Goal: Task Accomplishment & Management: Use online tool/utility

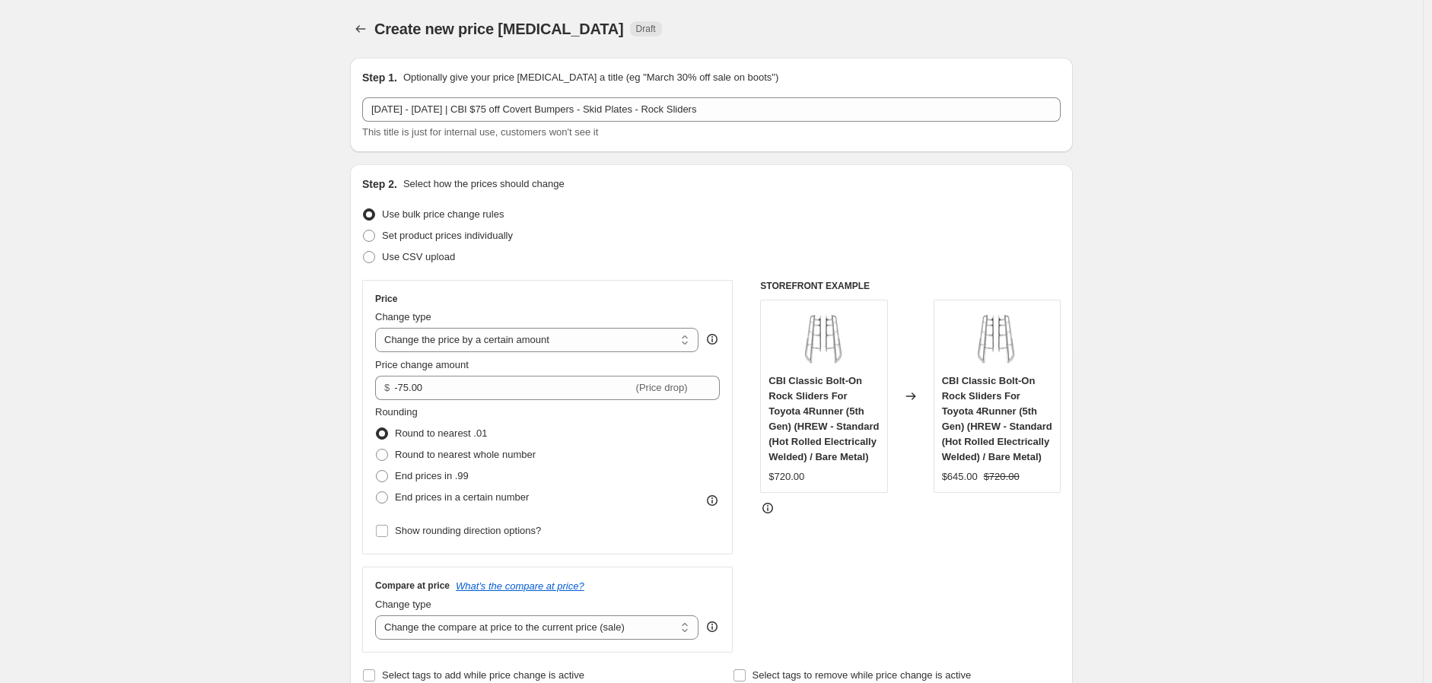
select select "by"
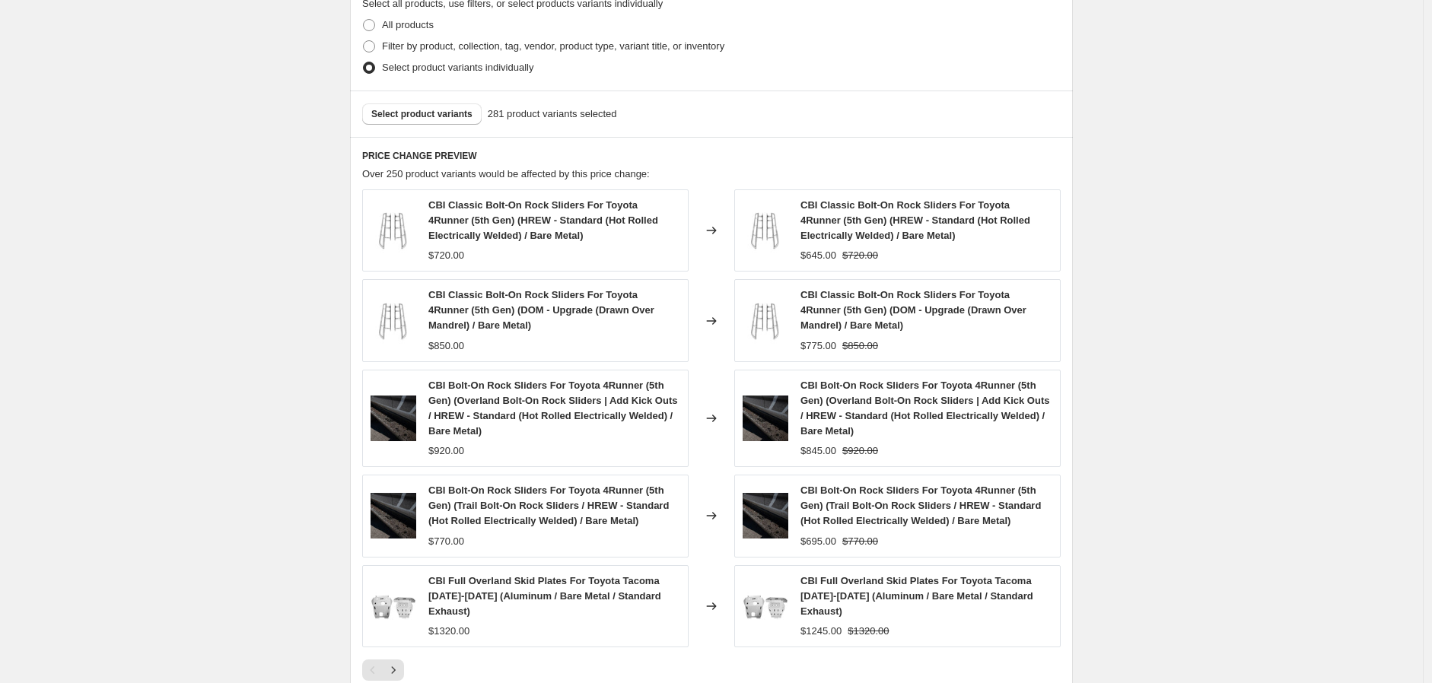
scroll to position [1000, 0]
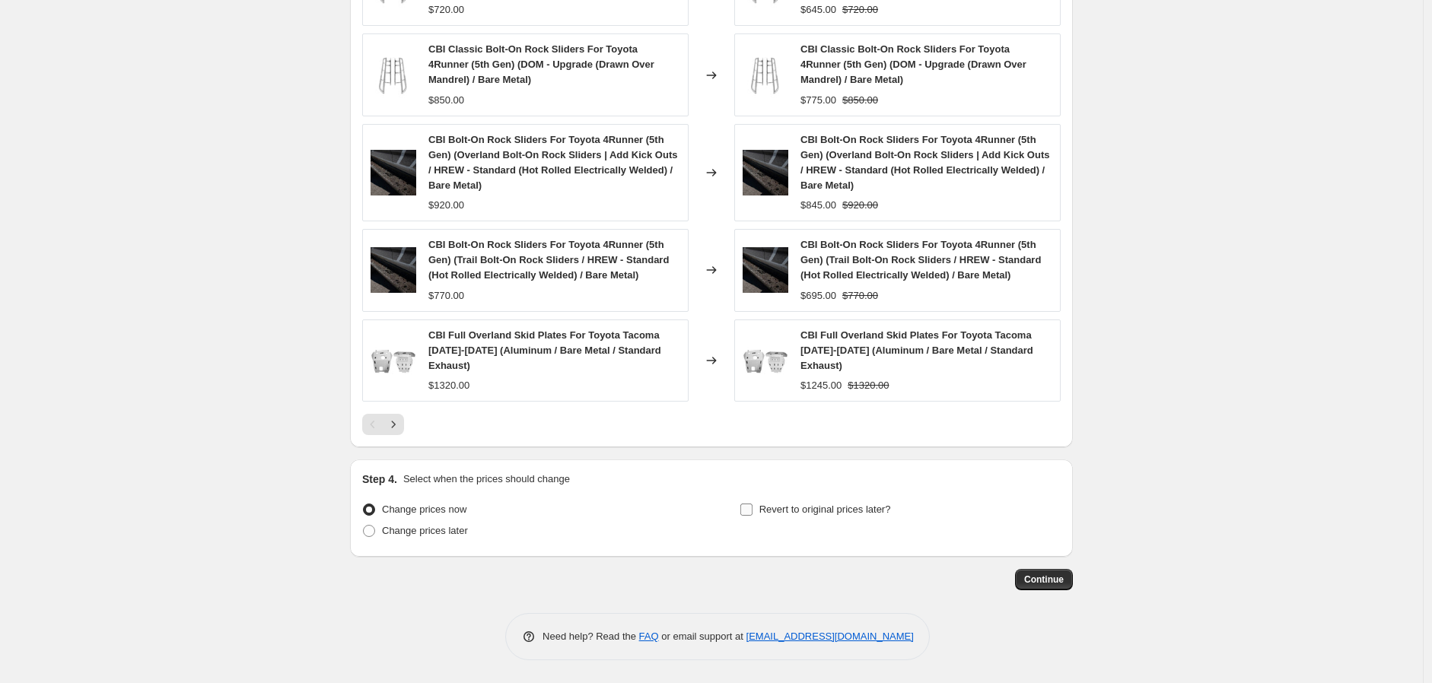
click at [833, 504] on span "Revert to original prices later?" at bounding box center [825, 509] width 132 height 11
click at [753, 504] on input "Revert to original prices later?" at bounding box center [746, 510] width 12 height 12
checkbox input "true"
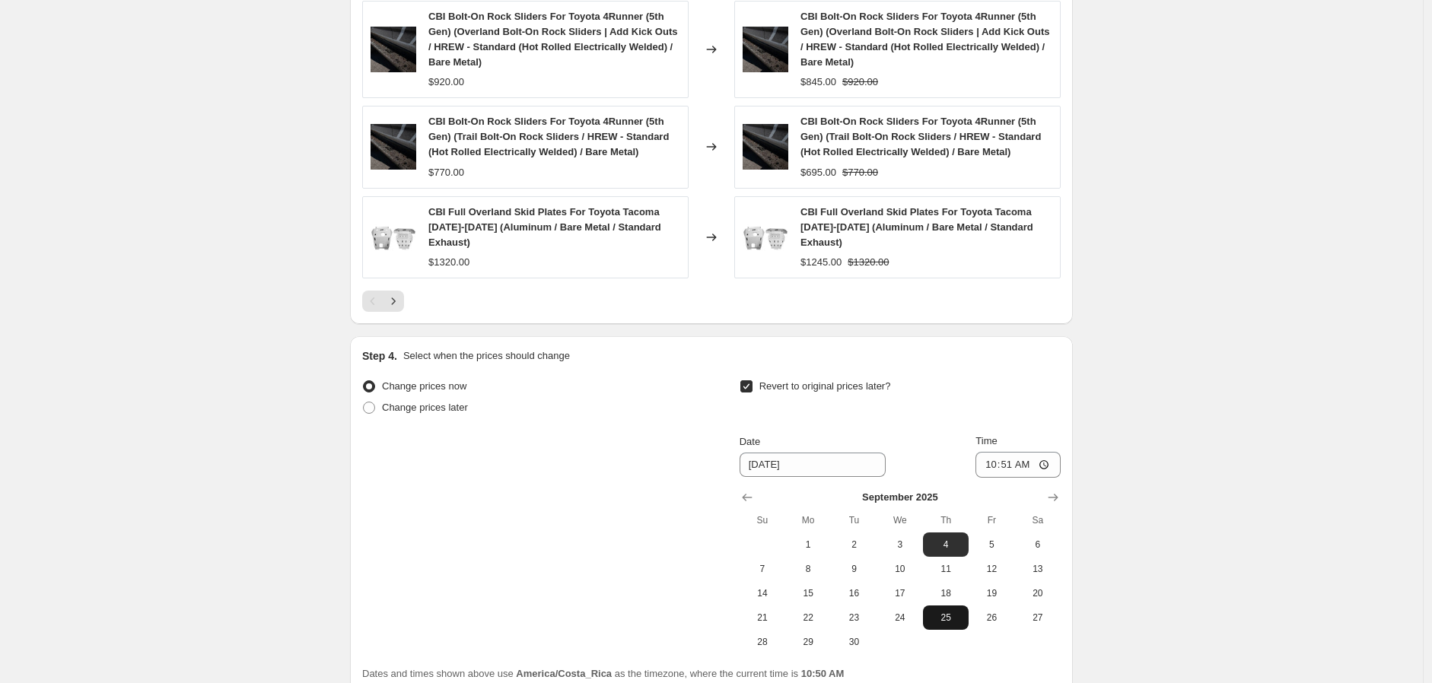
scroll to position [1253, 0]
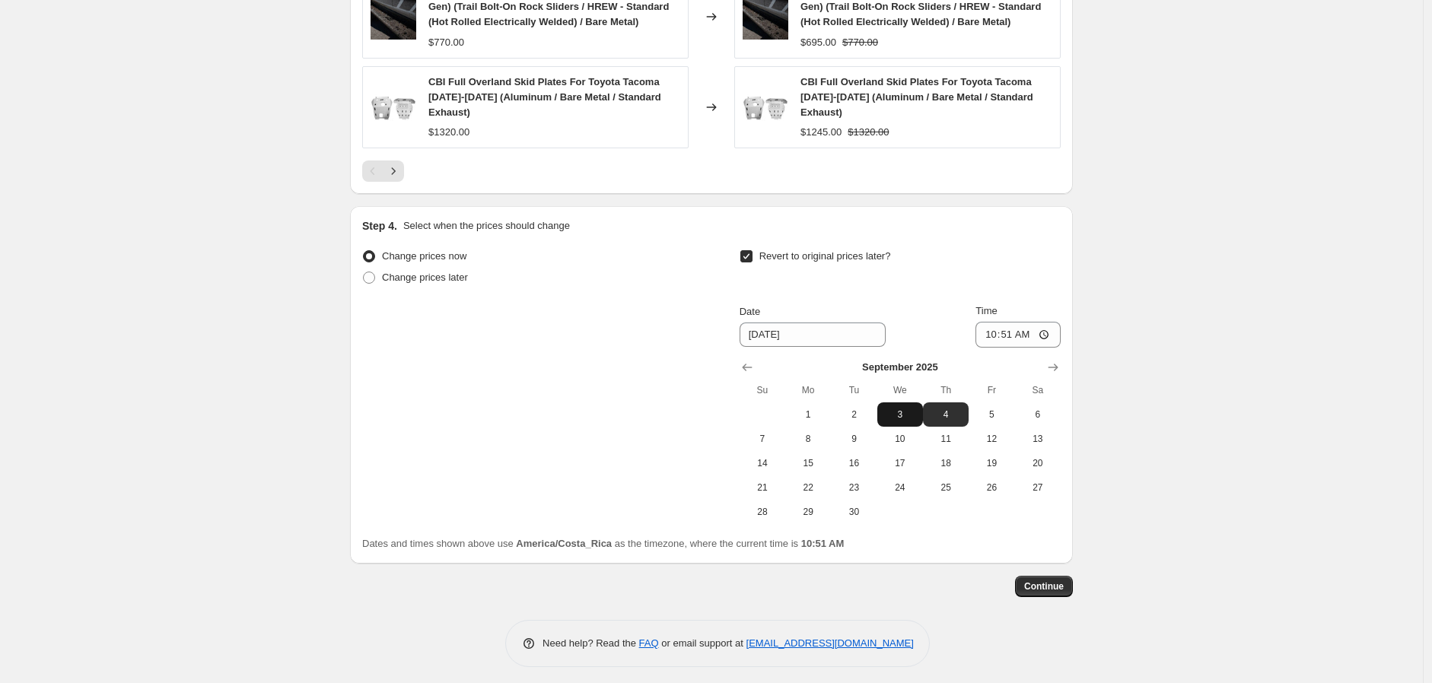
click at [906, 415] on span "3" at bounding box center [899, 415] width 33 height 12
type input "[DATE]"
click at [1056, 335] on input "10:51" at bounding box center [1018, 335] width 85 height 26
click at [1052, 333] on input "10:51" at bounding box center [1018, 335] width 85 height 26
type input "12:54"
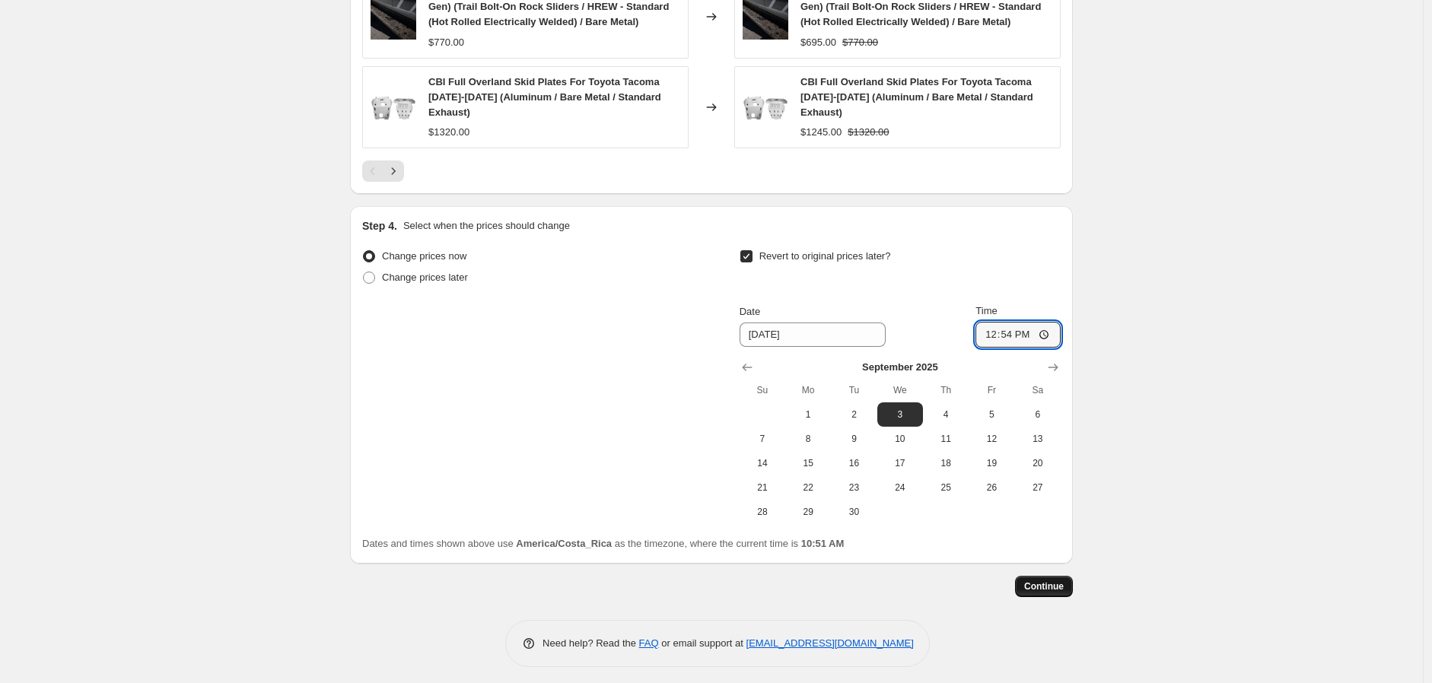
click at [1043, 590] on span "Continue" at bounding box center [1044, 587] width 40 height 12
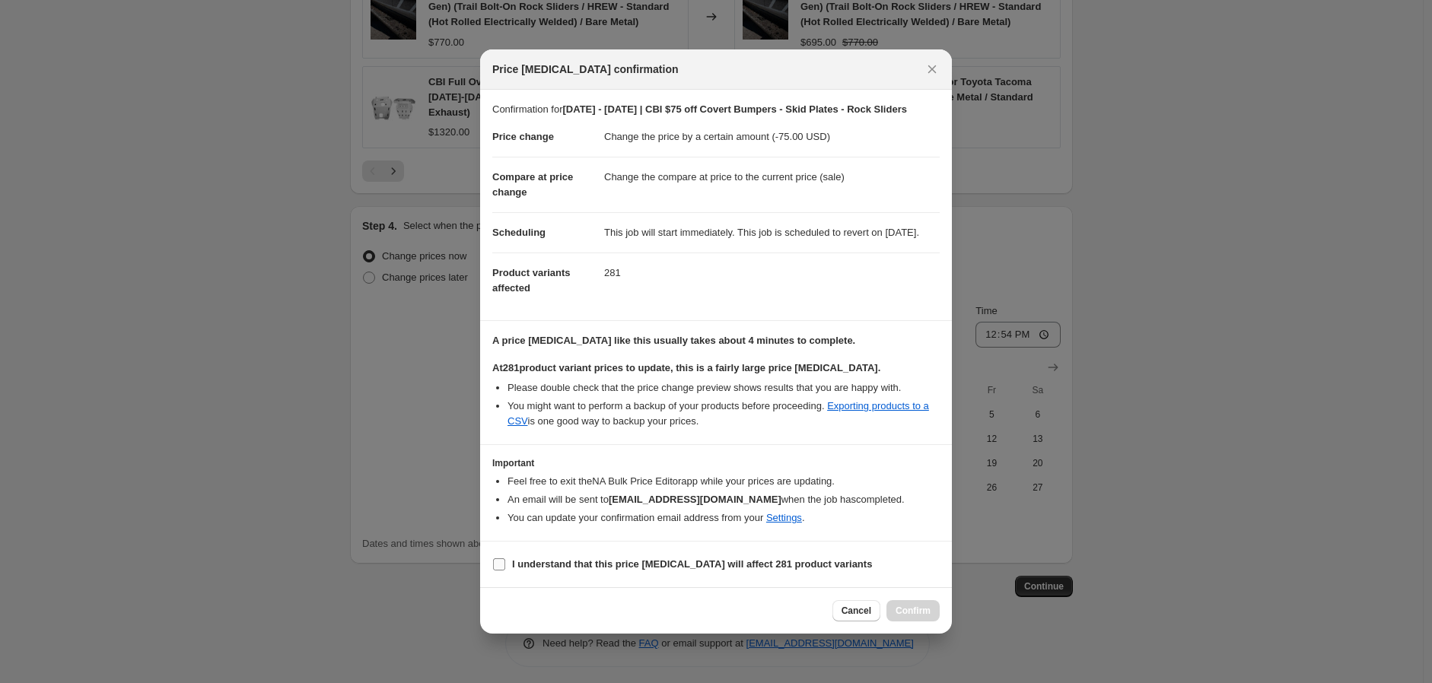
click at [673, 570] on b "I understand that this price [MEDICAL_DATA] will affect 281 product variants" at bounding box center [692, 564] width 360 height 11
click at [505, 571] on input "I understand that this price [MEDICAL_DATA] will affect 281 product variants" at bounding box center [499, 565] width 12 height 12
checkbox input "true"
click at [930, 622] on button "Confirm" at bounding box center [912, 610] width 53 height 21
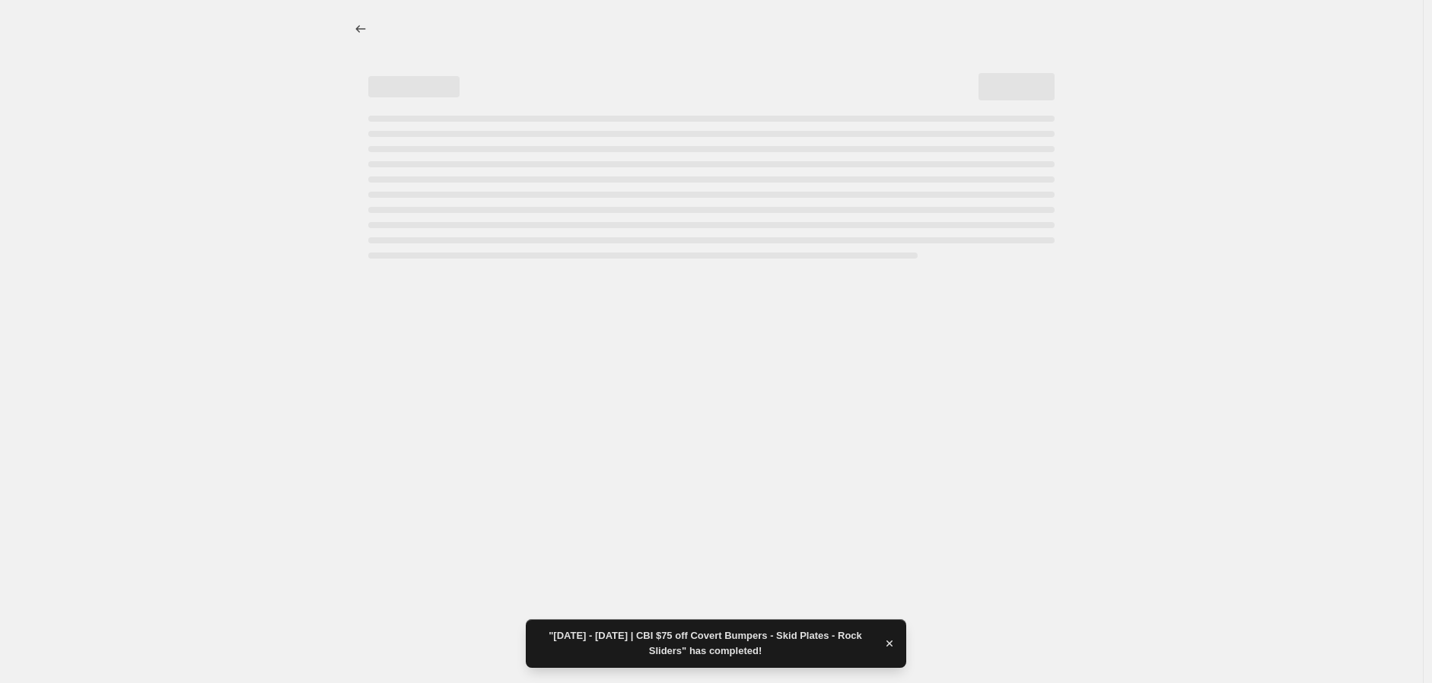
select select "by"
